Goal: Information Seeking & Learning: Find specific fact

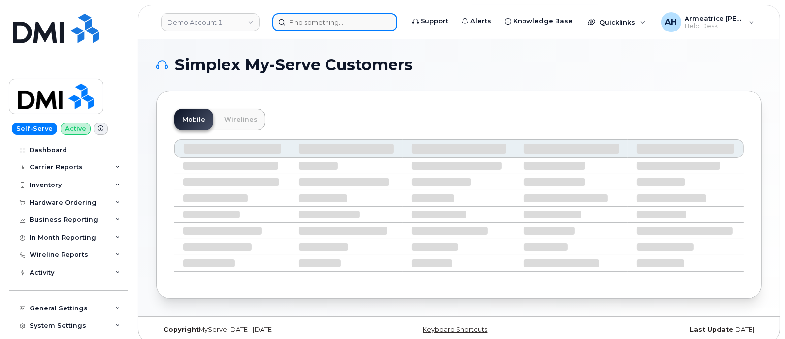
click at [292, 22] on input at bounding box center [334, 22] width 125 height 18
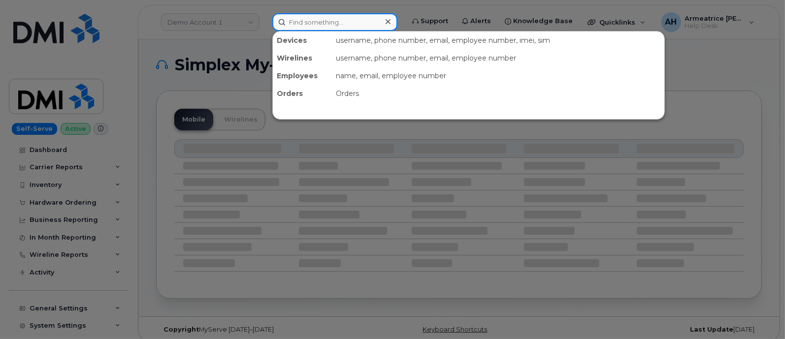
paste input "864-315-9914"
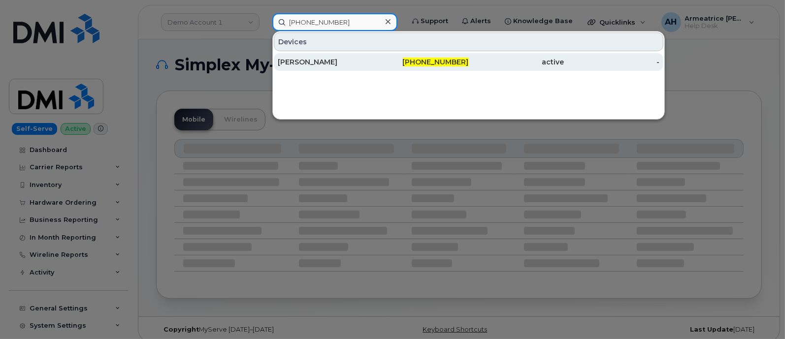
type input "864-315-9914"
click at [310, 62] on div "[PERSON_NAME]" at bounding box center [325, 62] width 95 height 10
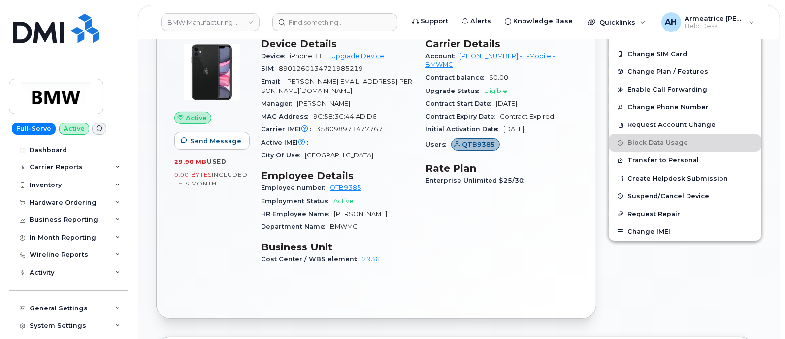
scroll to position [185, 0]
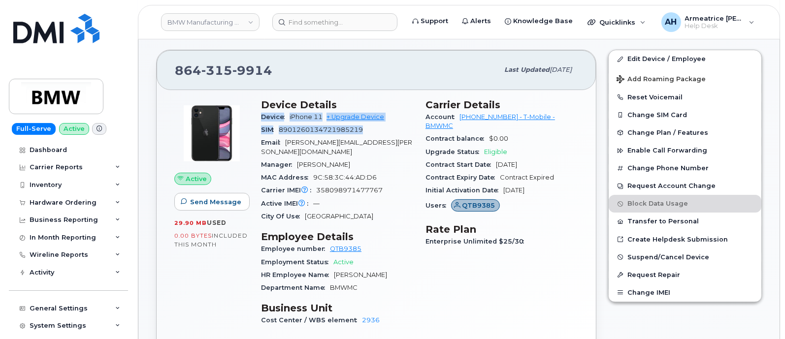
drag, startPoint x: 261, startPoint y: 116, endPoint x: 386, endPoint y: 131, distance: 126.0
click at [386, 131] on section "Device Details Device iPhone 11 + Upgrade Device SIM 8901260134721985219 Email …" at bounding box center [337, 161] width 153 height 125
copy section "Device iPhone 11 + Upgrade Device SIM 8901260134721985219"
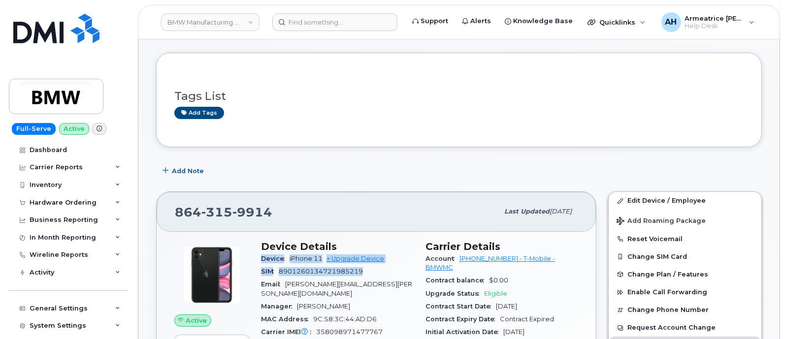
scroll to position [61, 0]
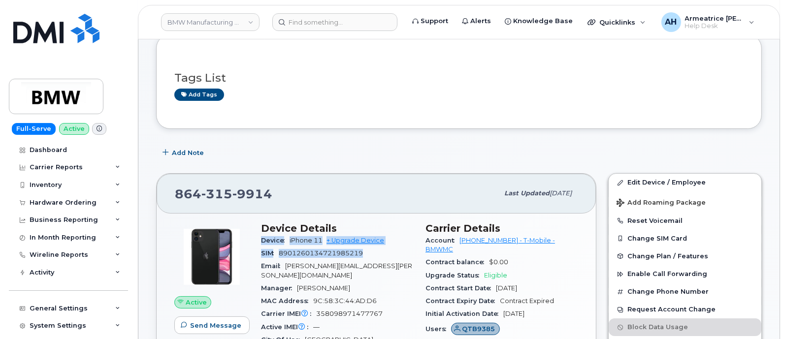
click at [385, 250] on div "SIM 8901260134721985219" at bounding box center [337, 253] width 153 height 13
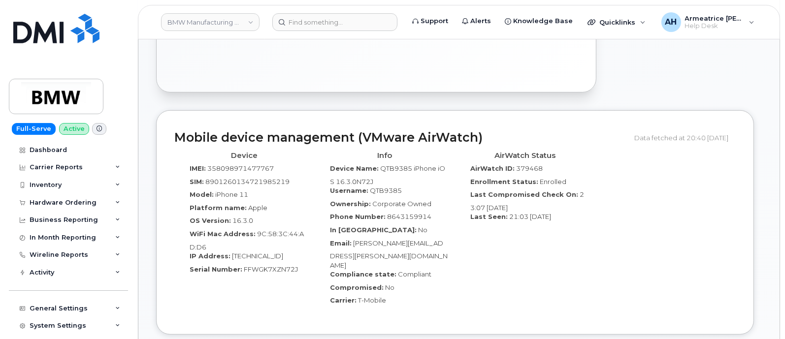
scroll to position [492, 0]
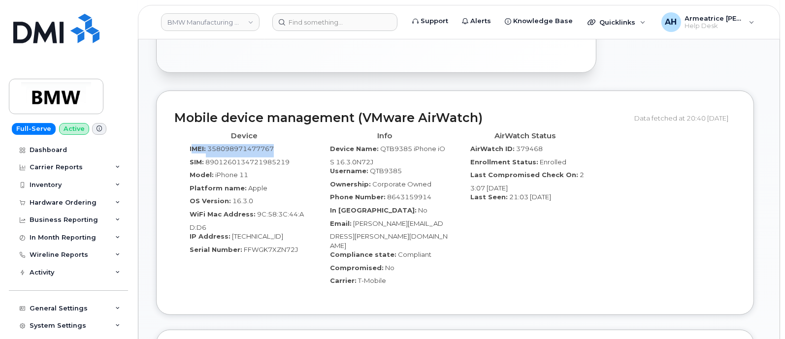
drag, startPoint x: 191, startPoint y: 139, endPoint x: 281, endPoint y: 145, distance: 89.8
click at [281, 145] on div "IMEI: 358098971477767" at bounding box center [245, 150] width 126 height 13
click at [298, 144] on div "IMEI: 358098971477767" at bounding box center [245, 150] width 126 height 13
drag, startPoint x: 190, startPoint y: 137, endPoint x: 295, endPoint y: 153, distance: 106.0
click at [295, 153] on div "Device IMEI: 358098971477767 SIM: 8901260134721985219 Model: iPhone 11 Platform…" at bounding box center [244, 211] width 140 height 169
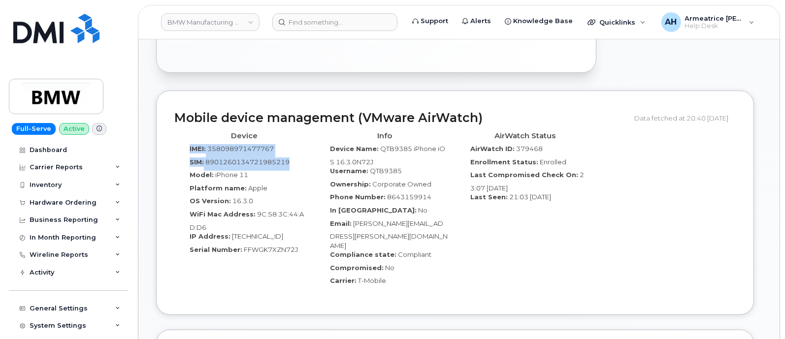
copy div "IMEI: 358098971477767 SIM: 8901260134721985219"
click at [464, 229] on div "AirWatch Status AirWatch ID: 379468 Enrollment Status: Enrolled Last Compromise…" at bounding box center [525, 211] width 140 height 169
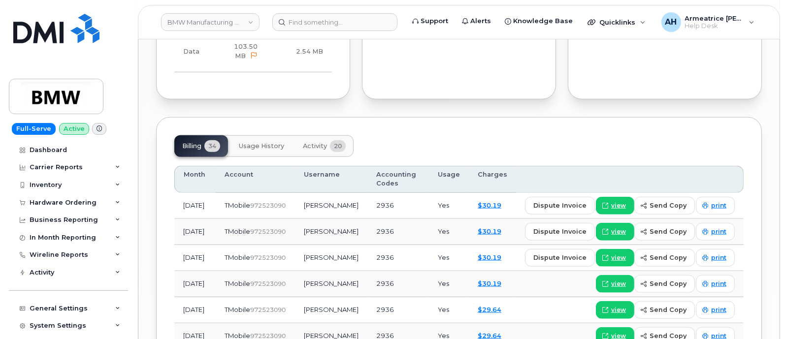
scroll to position [1108, 0]
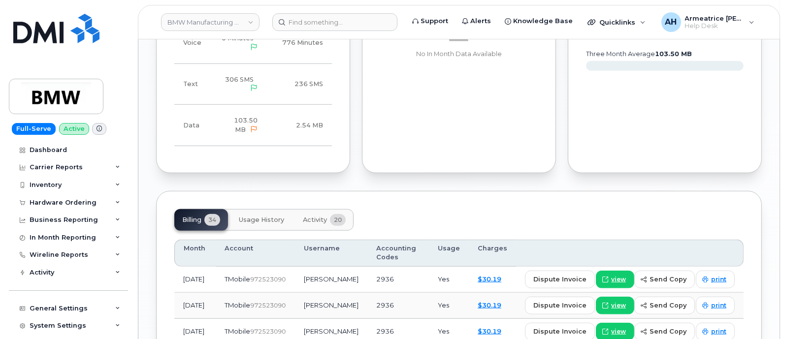
drag, startPoint x: 231, startPoint y: 255, endPoint x: 268, endPoint y: 253, distance: 36.9
click at [268, 276] on span "972523090" at bounding box center [267, 279] width 35 height 7
copy span "972523090"
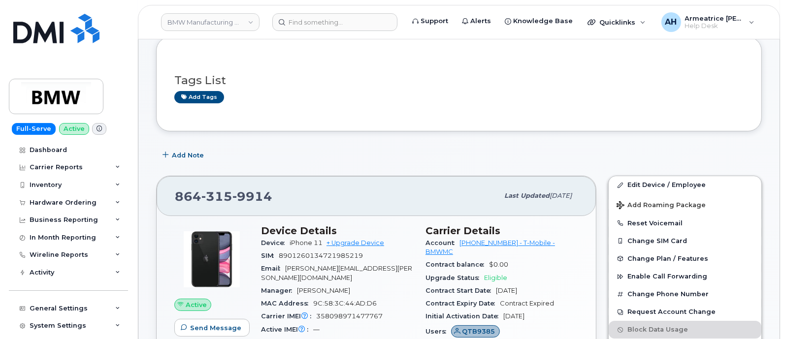
scroll to position [0, 0]
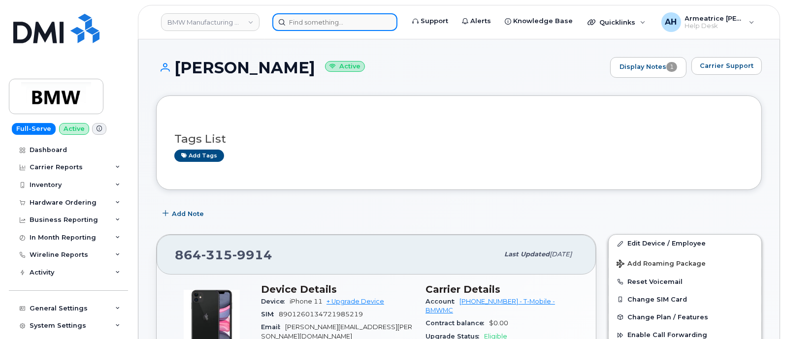
click at [305, 23] on input at bounding box center [334, 22] width 125 height 18
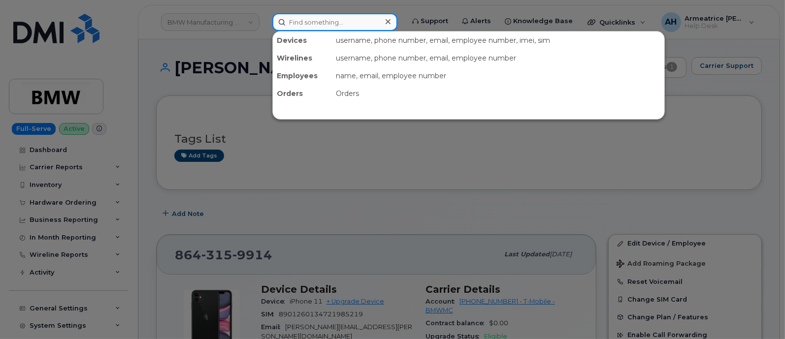
click at [324, 24] on input at bounding box center [334, 22] width 125 height 18
paste input "QTD9752"
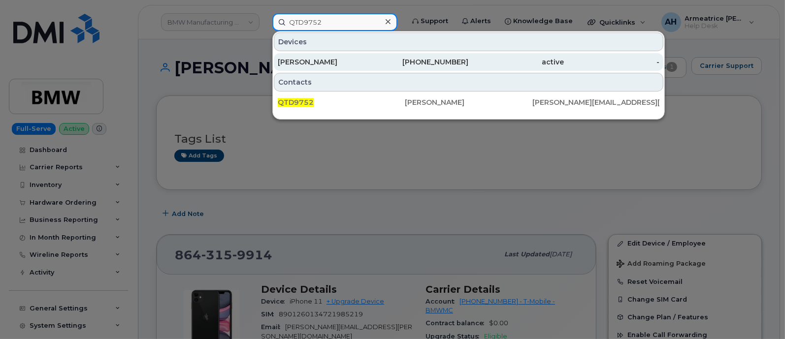
type input "QTD9752"
click at [376, 63] on div "864-562-1268" at bounding box center [420, 62] width 95 height 10
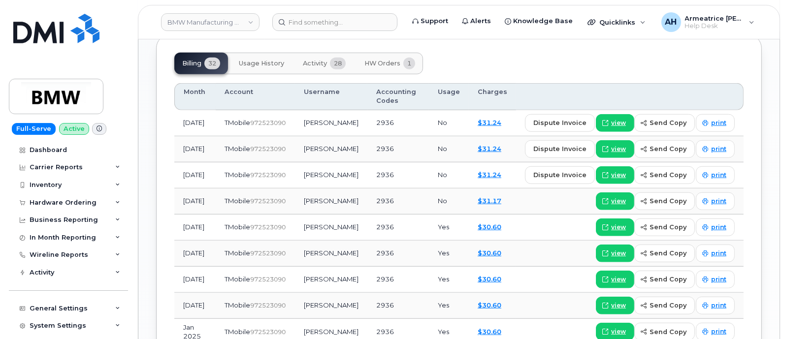
scroll to position [850, 0]
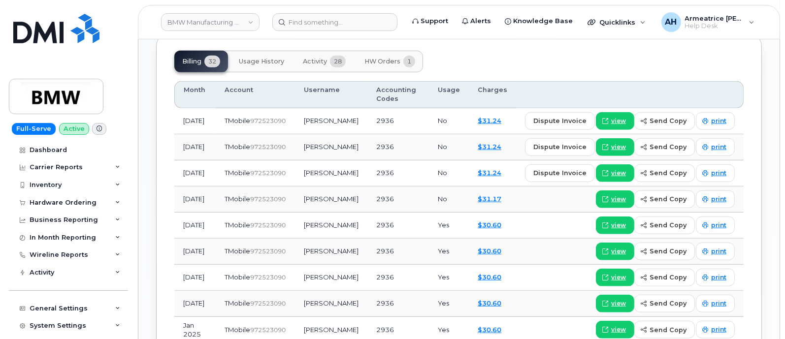
drag, startPoint x: 232, startPoint y: 115, endPoint x: 268, endPoint y: 114, distance: 36.5
click at [268, 117] on span "972523090" at bounding box center [267, 120] width 35 height 7
copy span "972523090"
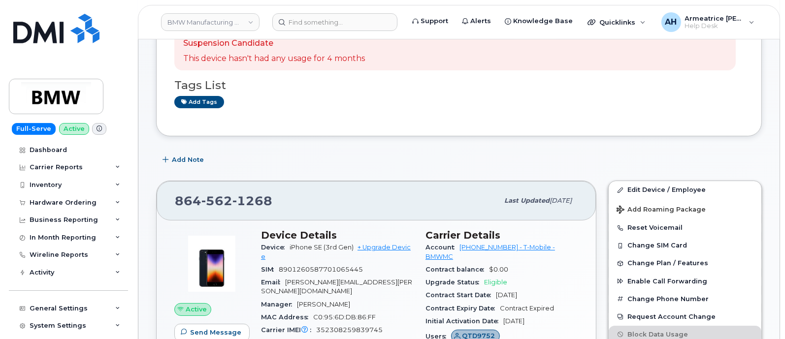
scroll to position [0, 0]
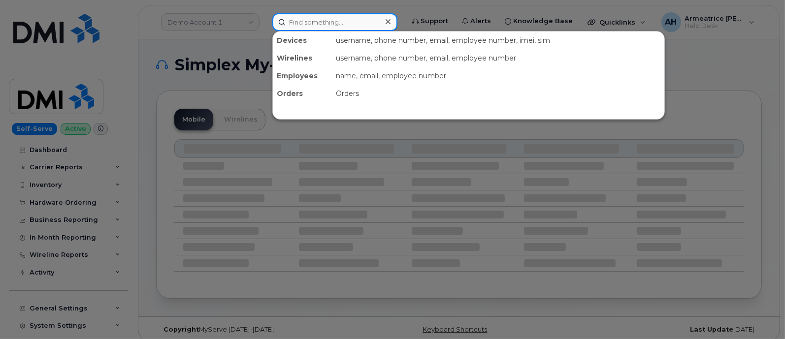
click at [308, 25] on input at bounding box center [334, 22] width 125 height 18
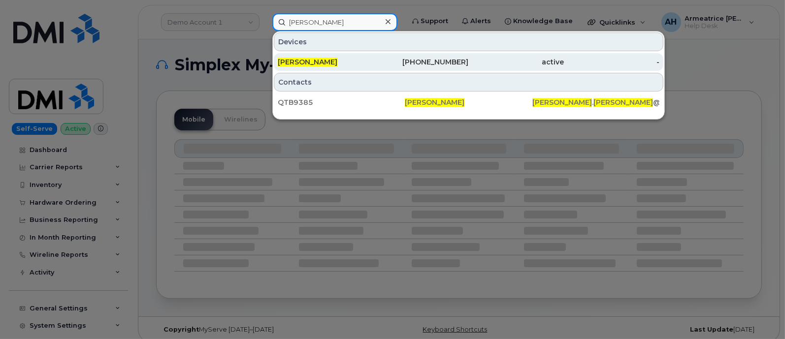
type input "[PERSON_NAME]"
click at [342, 62] on div "[PERSON_NAME]" at bounding box center [325, 62] width 95 height 10
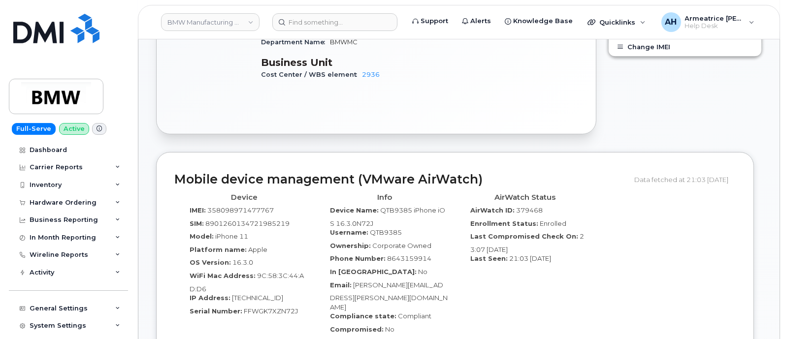
scroll to position [492, 0]
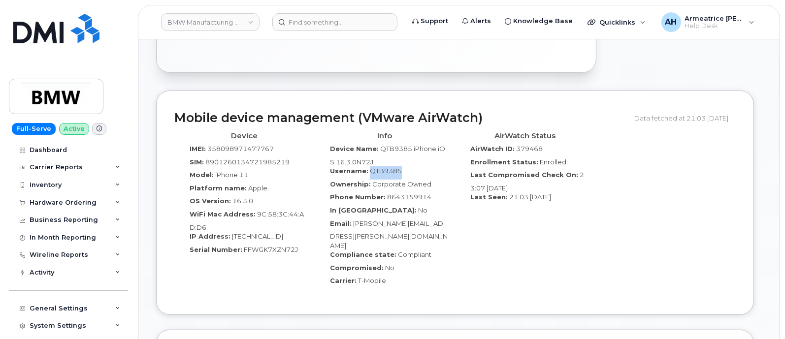
drag, startPoint x: 369, startPoint y: 159, endPoint x: 399, endPoint y: 161, distance: 30.1
click at [399, 166] on div "Username: QTB9385" at bounding box center [385, 172] width 126 height 13
copy span "QTB9385"
